Goal: Contribute content

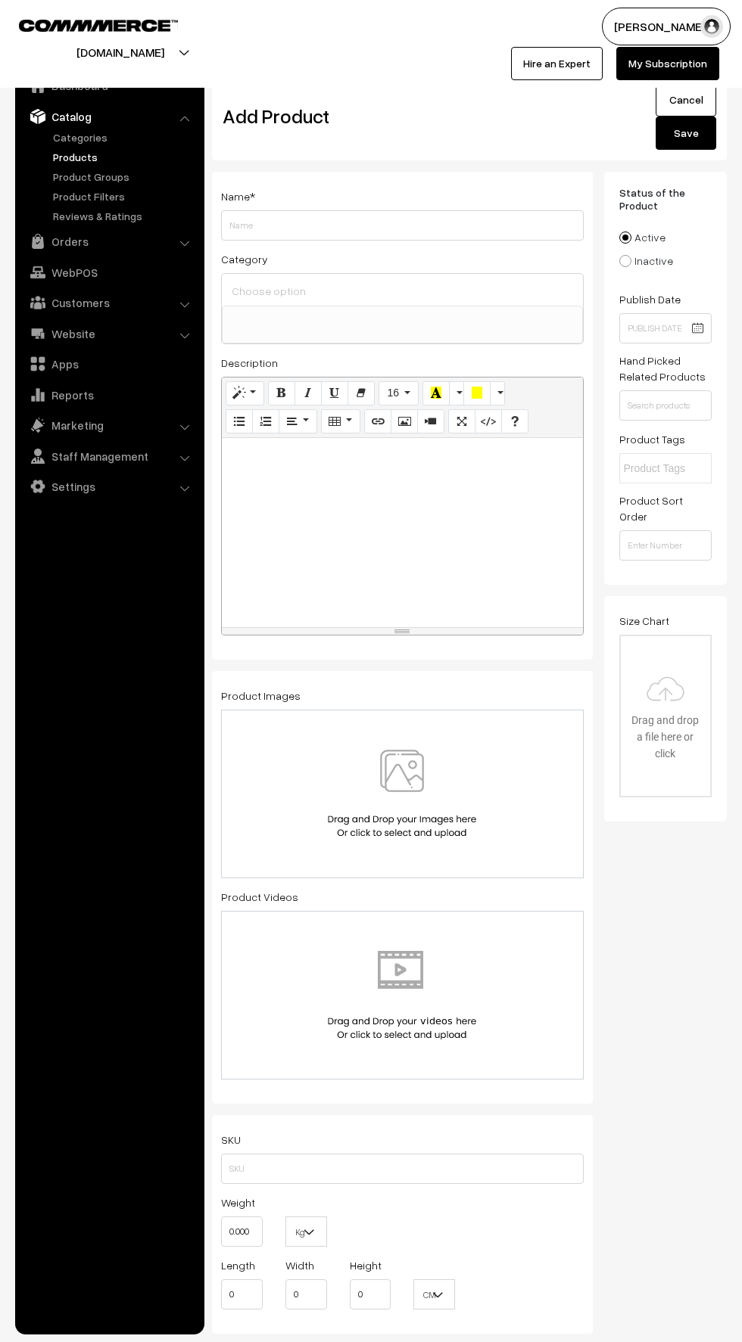
select select
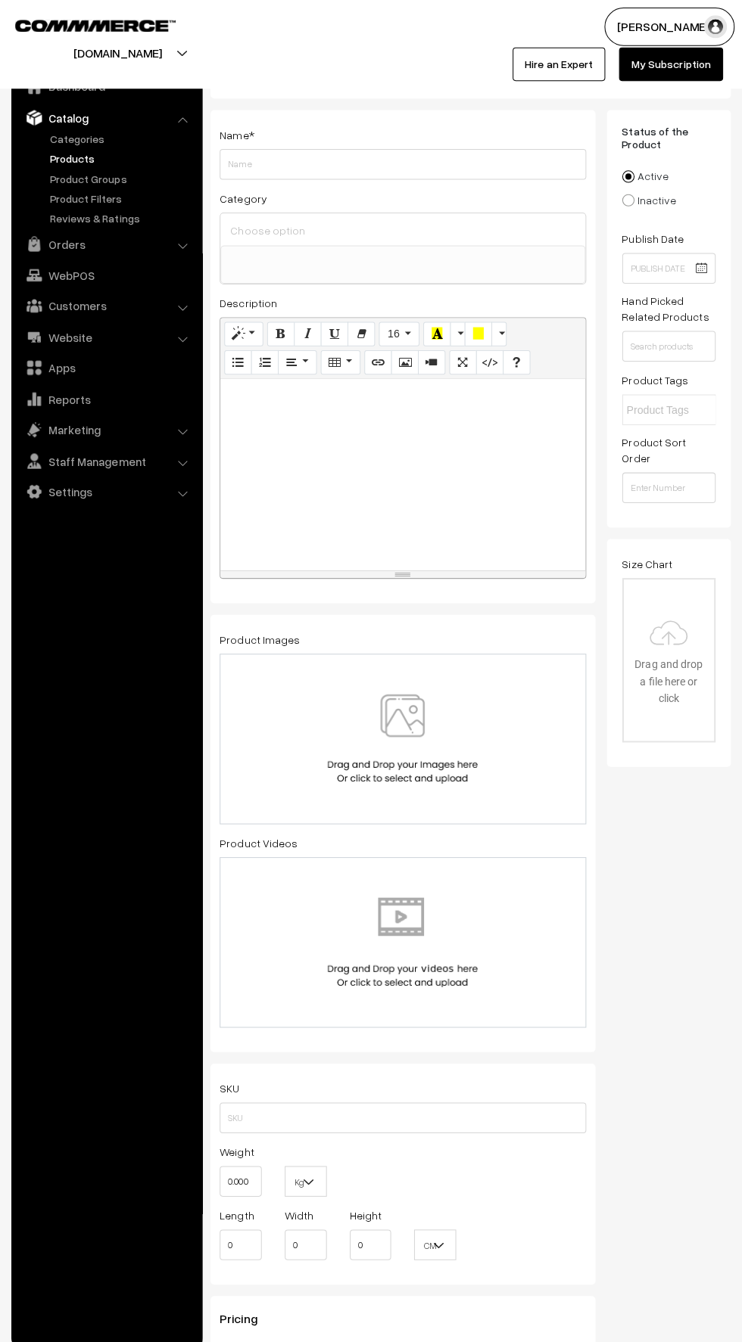
scroll to position [61, 0]
click at [400, 705] on img at bounding box center [402, 733] width 156 height 89
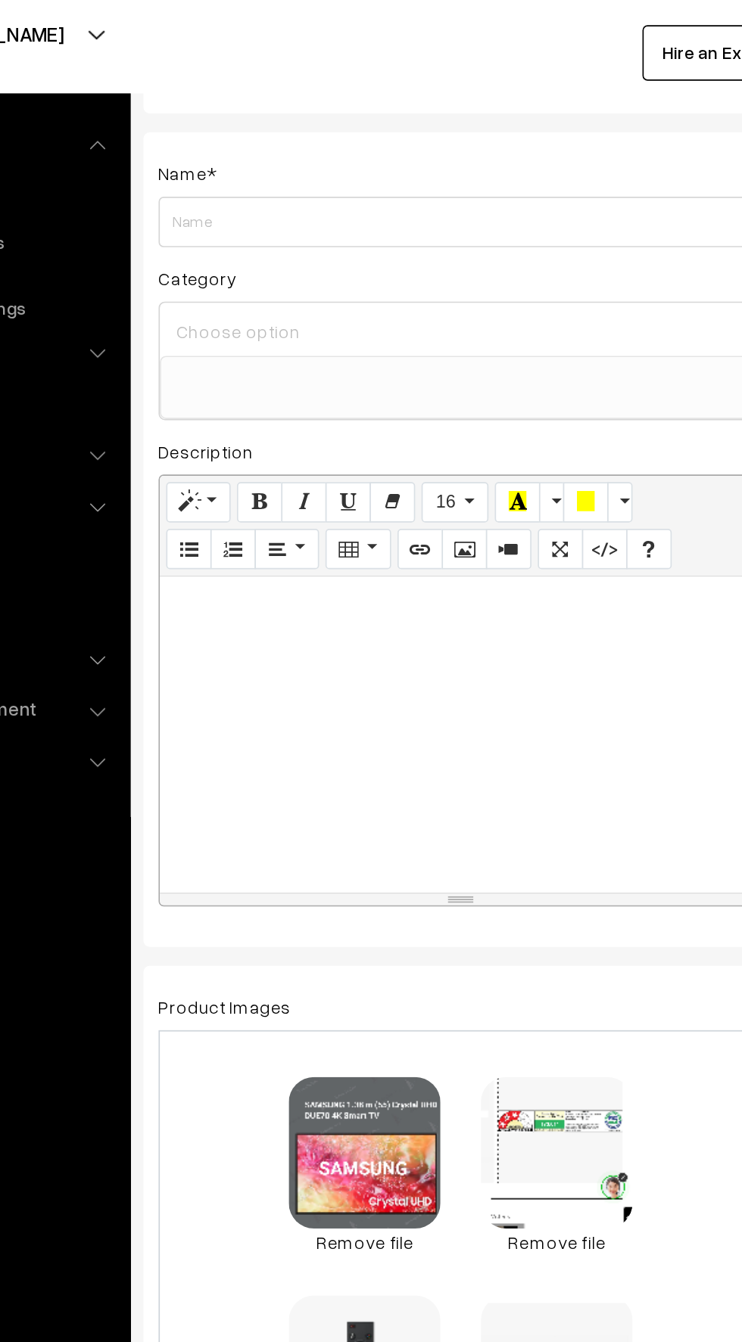
click at [256, 232] on input at bounding box center [402, 230] width 349 height 22
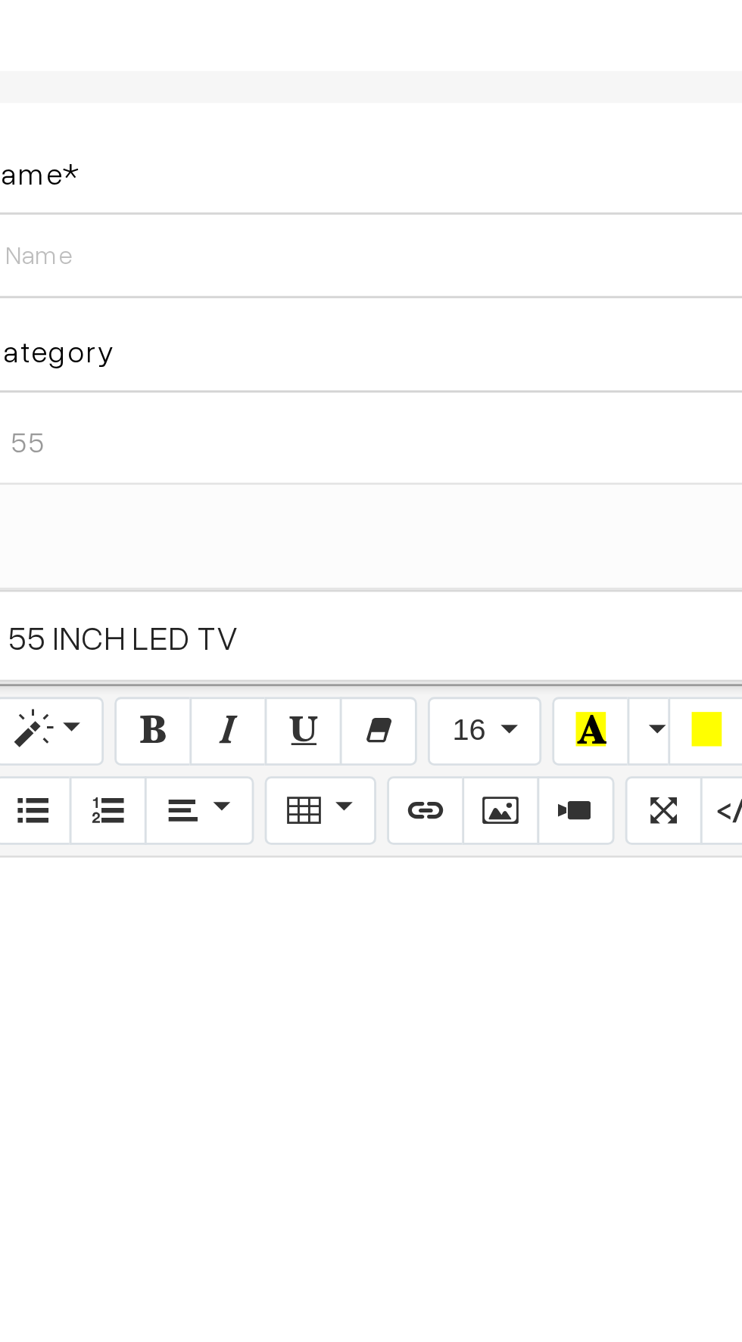
type input "55"
click at [263, 300] on span "55 INCH LED TV" at bounding box center [402, 299] width 361 height 31
select select "6"
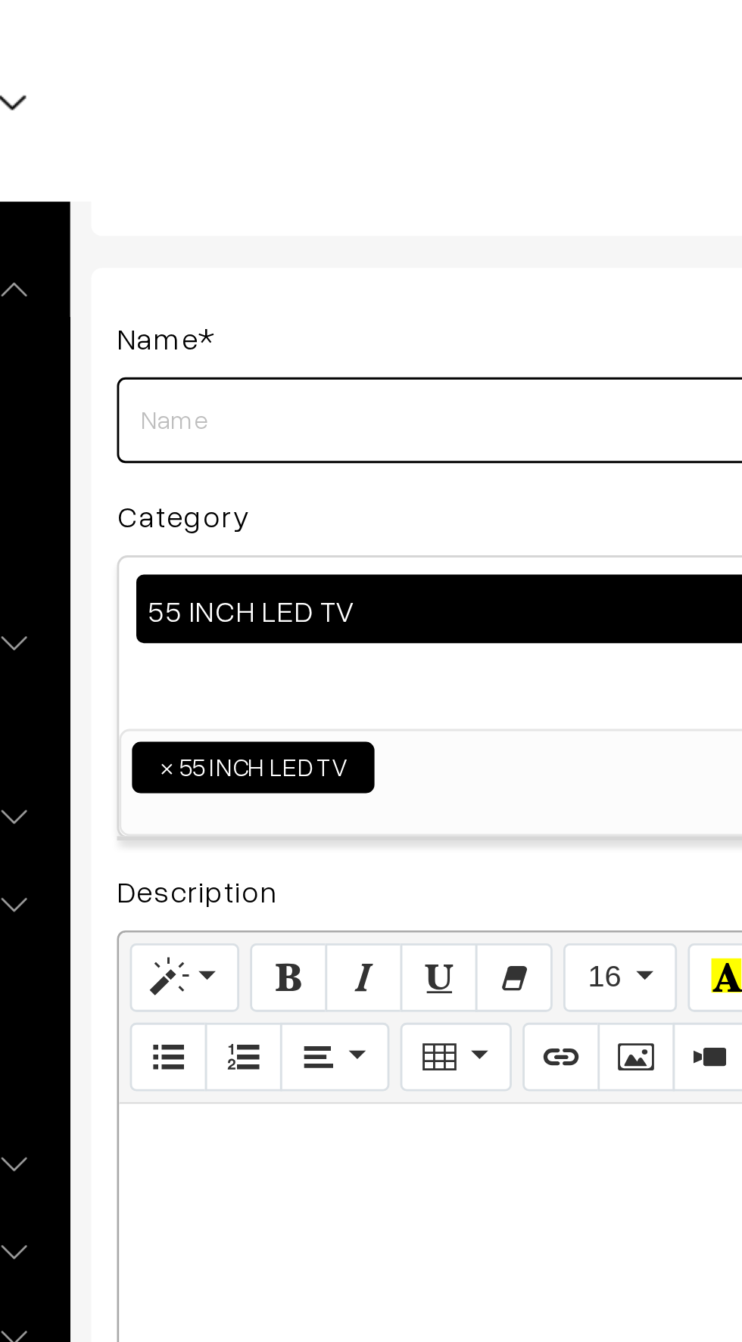
paste input "1.38 m (55) Crystal UHD DUE70 4K Smart TV (2024)"
click at [424, 164] on input "1.38 m (55) Crystal UHD DUE70 4K Smart TV (2024)" at bounding box center [402, 165] width 362 height 30
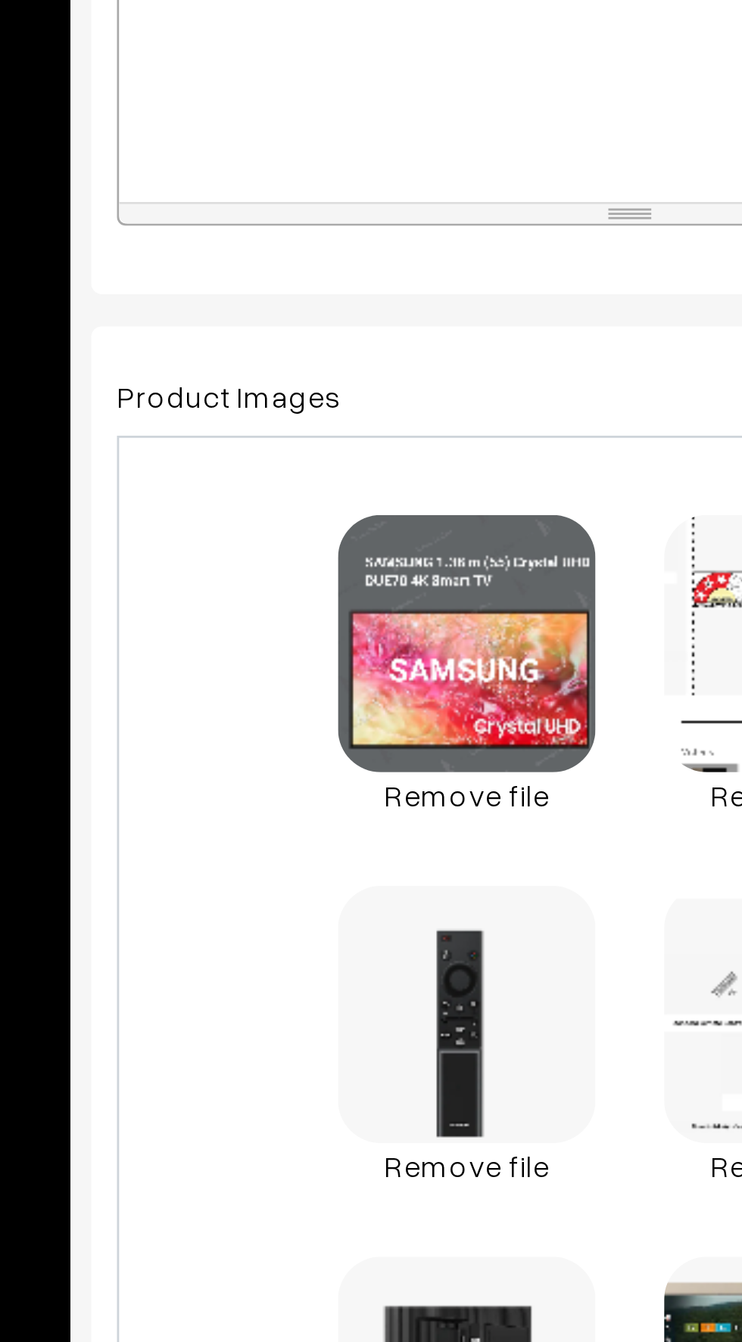
type input "1.38 m (55) Crystal UHD DUE70 4K Smart TV"
